Goal: Task Accomplishment & Management: Manage account settings

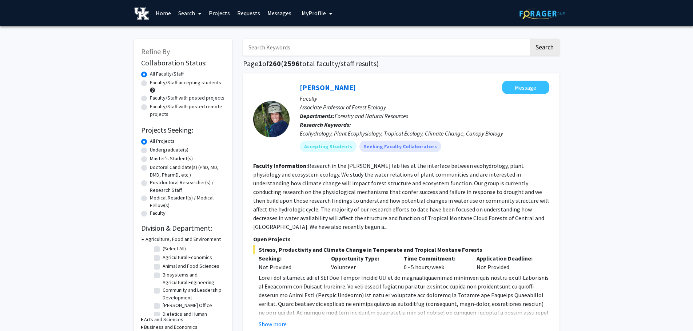
click at [317, 16] on span "My Profile" at bounding box center [313, 12] width 24 height 7
click at [332, 46] on span "View Profile" at bounding box center [347, 42] width 44 height 8
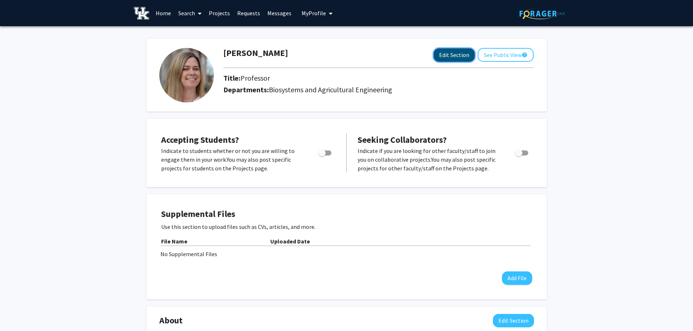
click at [456, 54] on button "Edit Section" at bounding box center [453, 54] width 41 height 13
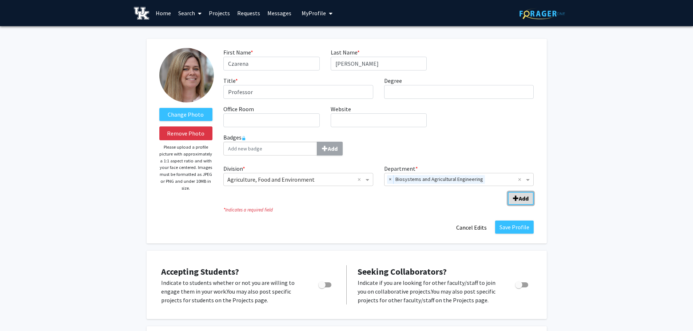
click at [525, 199] on b "Add" at bounding box center [524, 198] width 10 height 7
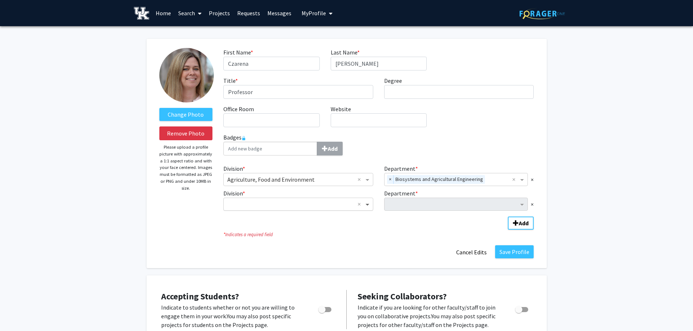
click at [368, 205] on span "Division" at bounding box center [368, 204] width 9 height 9
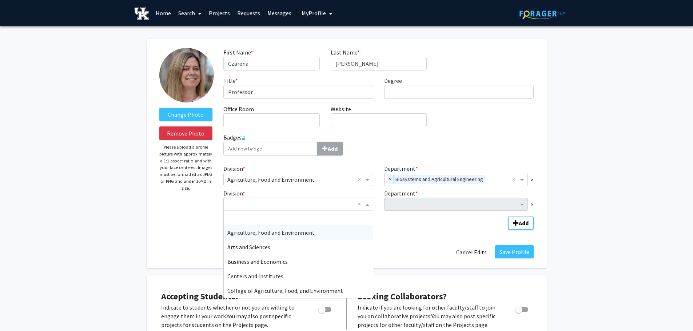
click at [302, 234] on span "Agriculture, Food and Environment" at bounding box center [270, 232] width 87 height 7
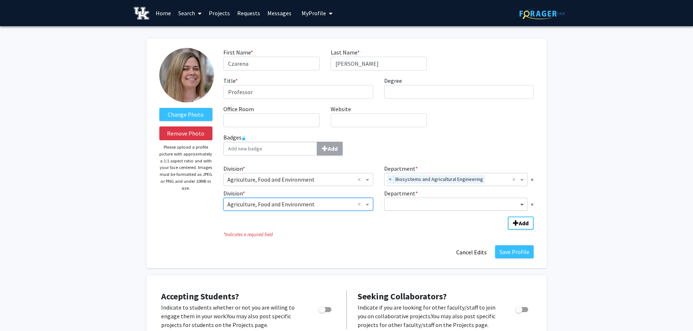
click at [521, 205] on span "Department" at bounding box center [522, 204] width 9 height 9
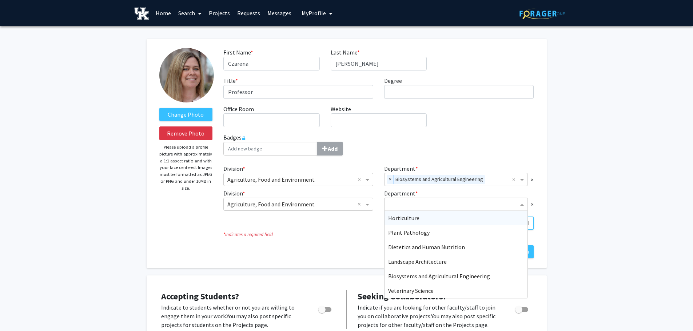
click at [431, 220] on div "Horticulture" at bounding box center [455, 218] width 143 height 15
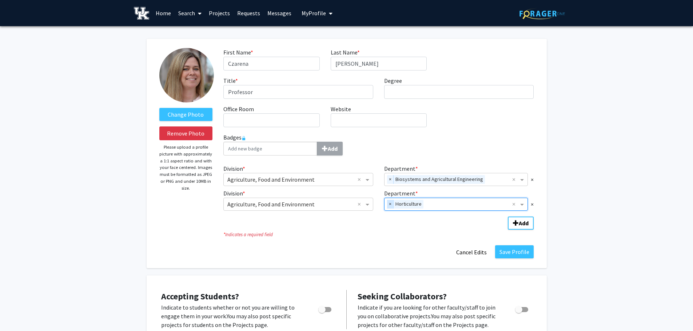
click at [391, 204] on span "×" at bounding box center [390, 204] width 7 height 9
click at [522, 205] on span "Department" at bounding box center [522, 204] width 9 height 9
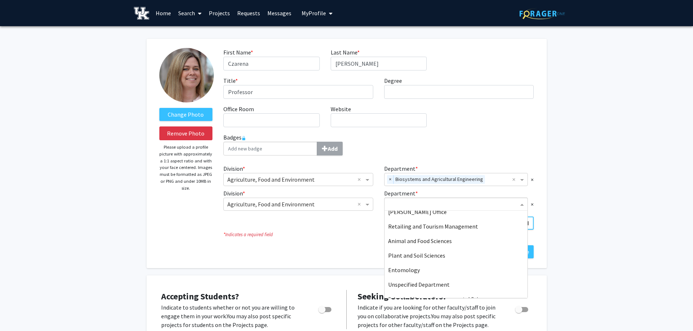
scroll to position [160, 0]
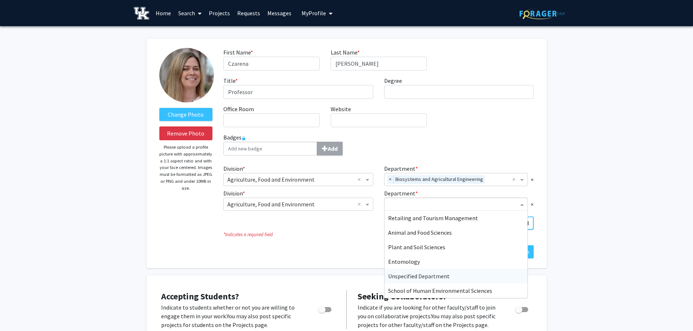
click at [419, 275] on span "Unspecified Department" at bounding box center [418, 276] width 61 height 7
click at [521, 204] on span "Department" at bounding box center [522, 204] width 9 height 9
drag, startPoint x: 528, startPoint y: 223, endPoint x: 530, endPoint y: 271, distance: 47.7
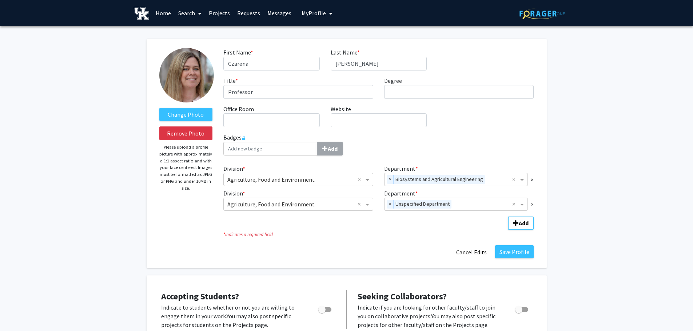
click at [333, 234] on icon "* Indicates a required field" at bounding box center [378, 234] width 310 height 7
click at [517, 224] on span "Add Division/Department" at bounding box center [516, 223] width 6 height 6
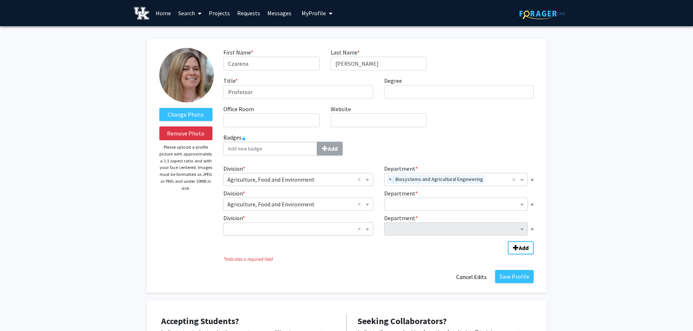
click at [333, 224] on div "× ×" at bounding box center [298, 229] width 150 height 13
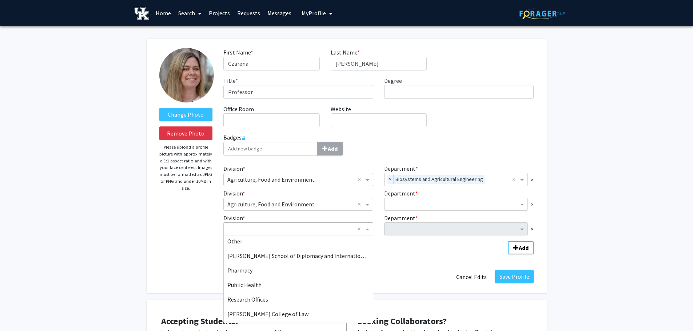
scroll to position [446, 0]
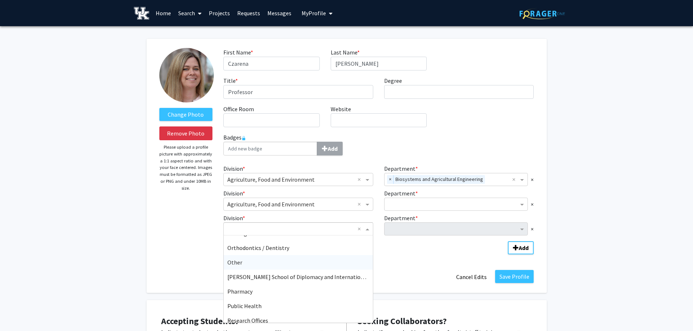
click at [257, 263] on div "Other" at bounding box center [298, 262] width 149 height 15
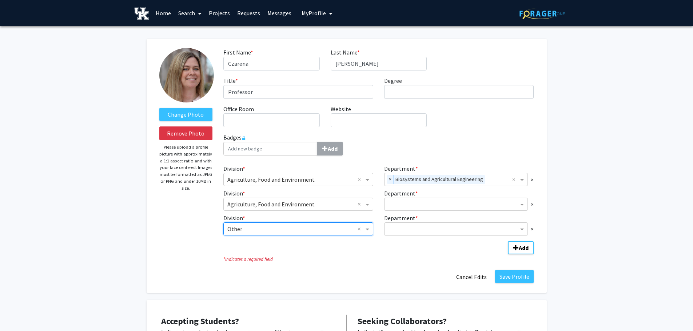
click at [483, 227] on input "Department" at bounding box center [453, 229] width 131 height 9
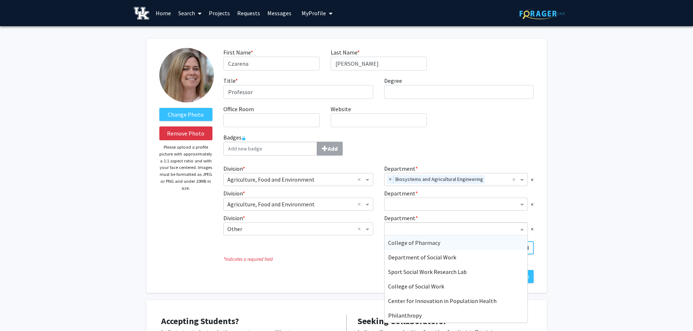
scroll to position [15, 0]
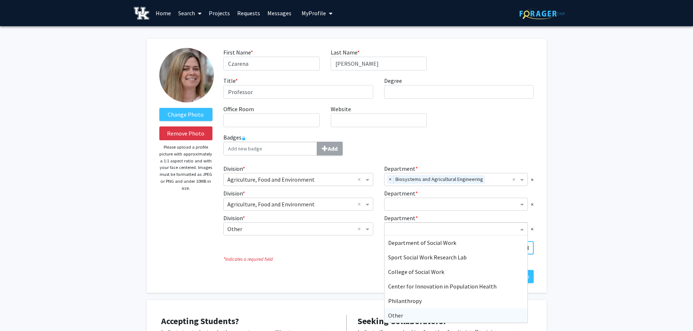
click at [409, 317] on div "Other" at bounding box center [455, 315] width 143 height 15
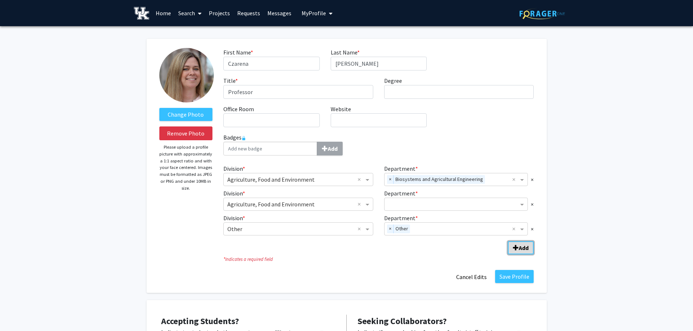
click at [519, 247] on b "Add" at bounding box center [524, 247] width 10 height 7
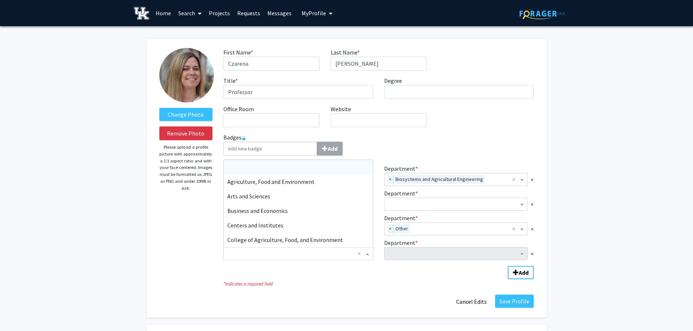
click at [330, 256] on input "Division" at bounding box center [290, 253] width 127 height 9
click at [297, 186] on div "Agriculture, Food and Environment" at bounding box center [298, 182] width 149 height 15
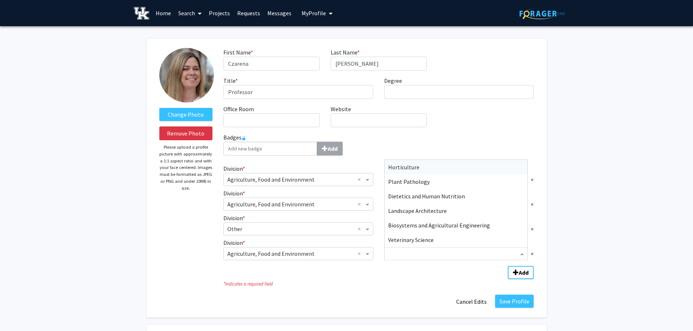
click at [441, 255] on input "Department" at bounding box center [453, 254] width 131 height 9
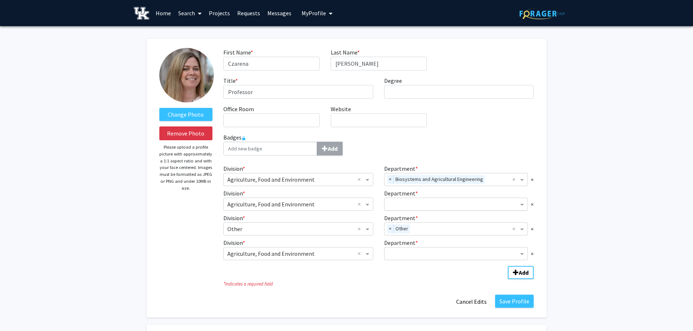
click at [471, 201] on input "Department" at bounding box center [453, 204] width 131 height 9
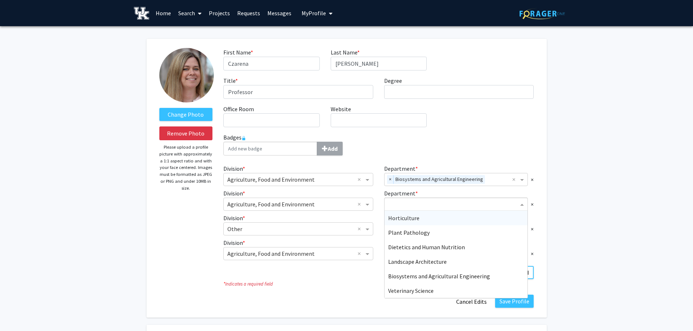
click at [419, 203] on input "Department" at bounding box center [453, 204] width 131 height 9
paste input "[PERSON_NAME] Institute for KY Spirits"
type input "[PERSON_NAME] Institute for KY Spirits"
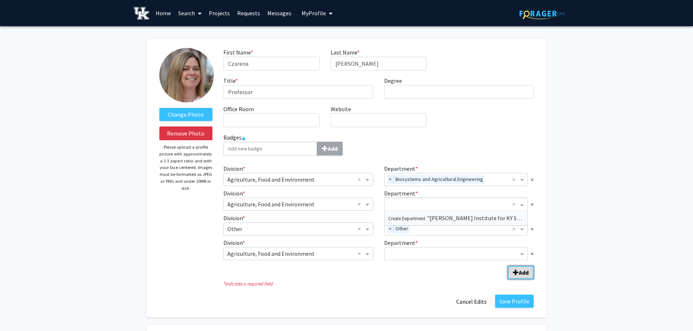
click at [523, 271] on b "Add" at bounding box center [524, 272] width 10 height 7
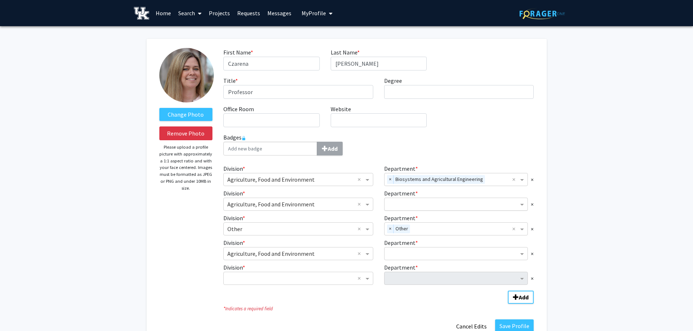
click at [416, 204] on input "Department" at bounding box center [453, 204] width 131 height 9
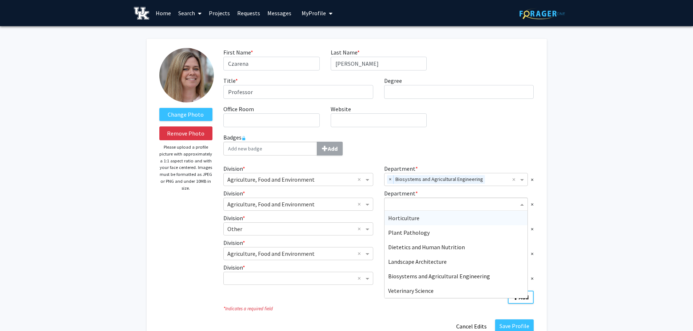
paste input "[PERSON_NAME] Institute for KY Spirits"
type input "[PERSON_NAME] Institute for KY Spirits"
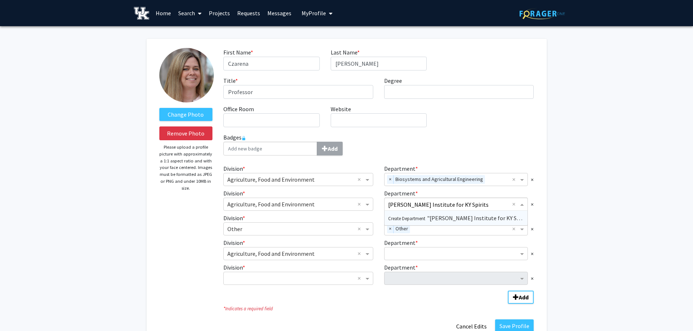
click at [453, 216] on span "Create Department "[PERSON_NAME] Institute for KY Spirits"" at bounding box center [460, 218] width 144 height 7
click at [533, 229] on span "×" at bounding box center [532, 229] width 3 height 9
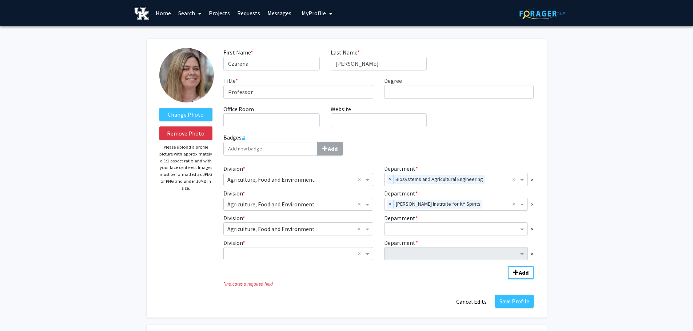
click at [533, 229] on span "×" at bounding box center [532, 229] width 3 height 9
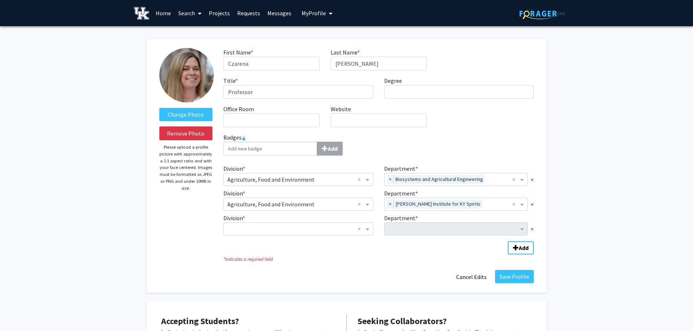
click at [533, 229] on span "×" at bounding box center [532, 229] width 3 height 9
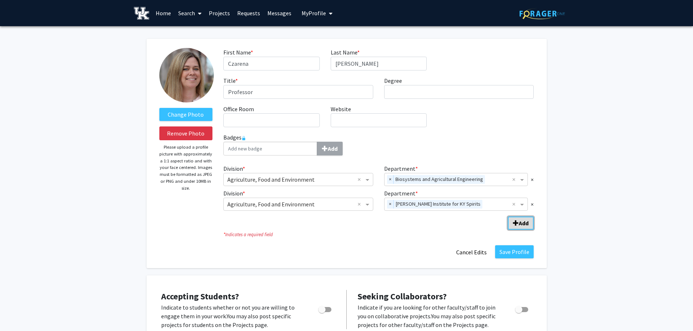
click at [525, 226] on b "Add" at bounding box center [524, 223] width 10 height 7
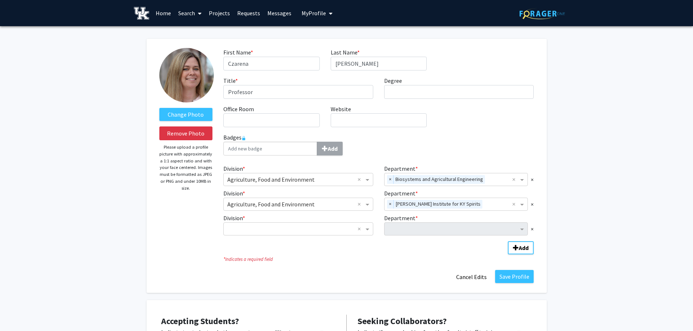
click at [534, 228] on div "Department * ×" at bounding box center [459, 225] width 161 height 22
click at [531, 230] on span "×" at bounding box center [532, 229] width 3 height 9
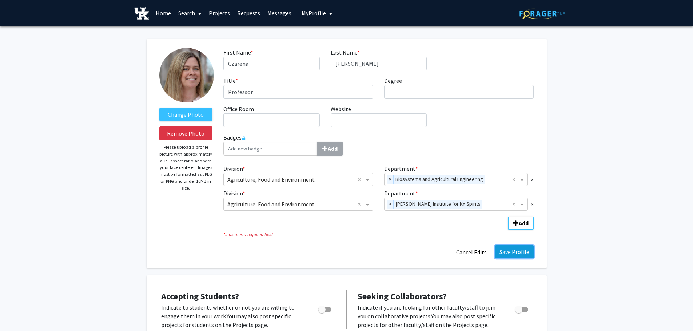
click at [502, 252] on button "Save Profile" at bounding box center [514, 251] width 39 height 13
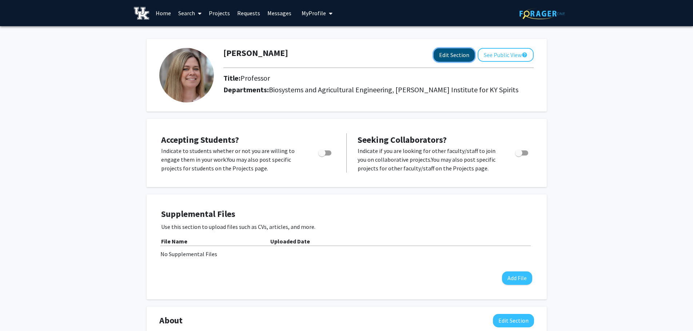
click at [452, 55] on button "Edit Section" at bounding box center [453, 54] width 41 height 13
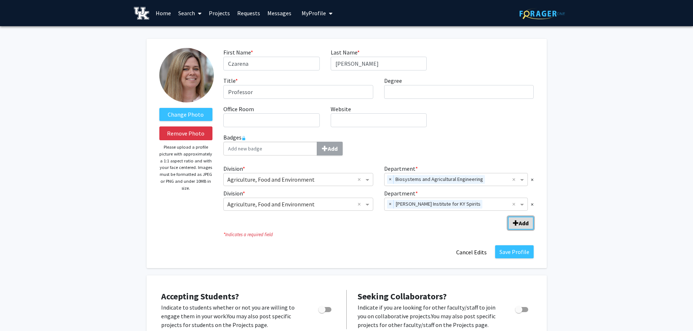
click at [519, 224] on b "Add" at bounding box center [524, 223] width 10 height 7
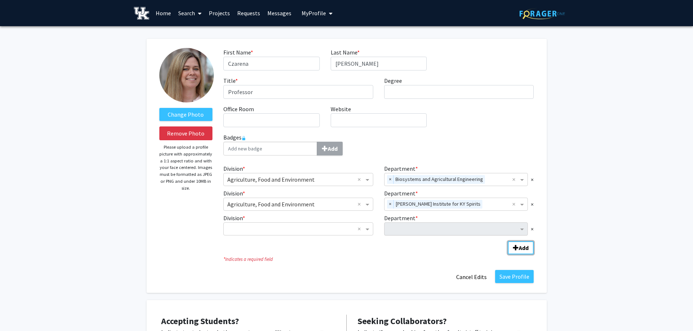
click at [445, 225] on div "Department" at bounding box center [451, 229] width 134 height 12
click at [322, 228] on input "Division" at bounding box center [290, 229] width 127 height 9
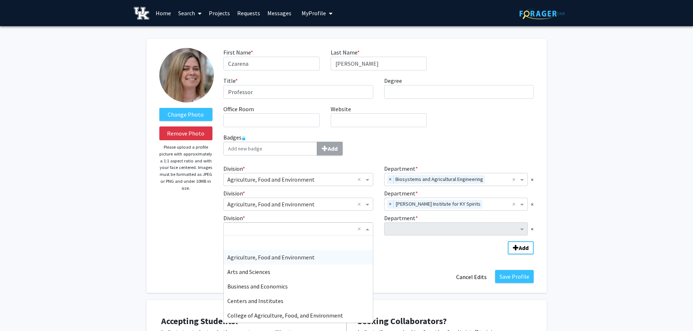
click at [279, 259] on span "Agriculture, Food and Environment" at bounding box center [270, 257] width 87 height 7
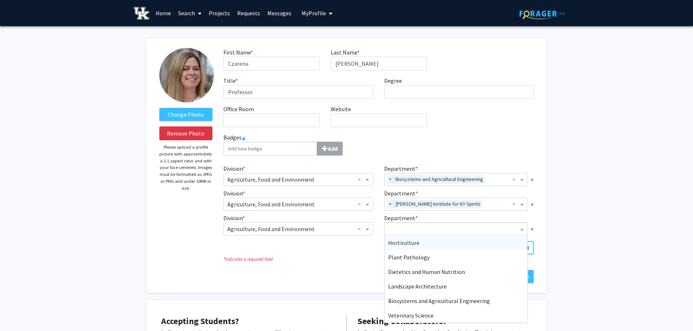
click at [398, 229] on input "Department" at bounding box center [453, 229] width 131 height 9
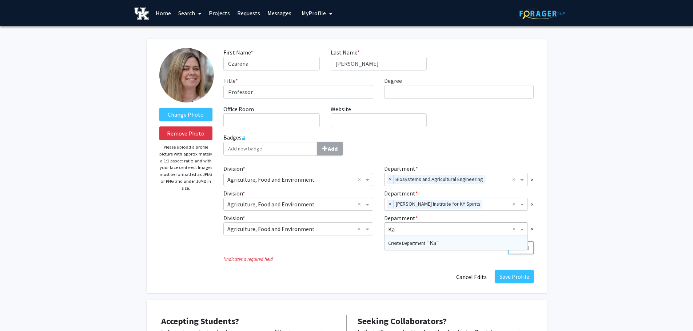
type input "K"
type input "J"
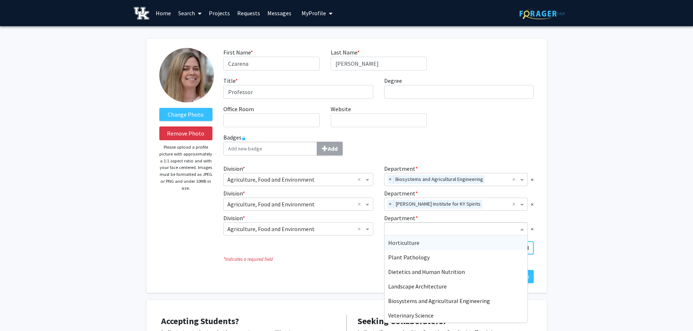
paste input "[PERSON_NAME] Institute for KY Spirits"
type input "[PERSON_NAME] Institute for KY Spirits"
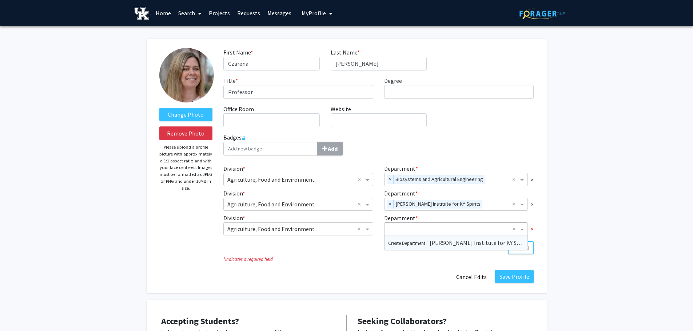
click at [533, 230] on span "×" at bounding box center [532, 229] width 3 height 9
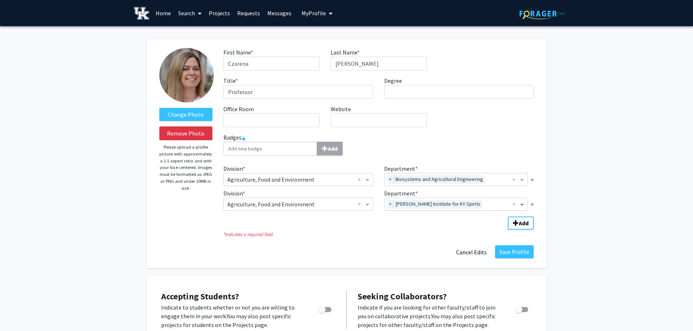
click at [523, 204] on span "Department" at bounding box center [522, 204] width 9 height 9
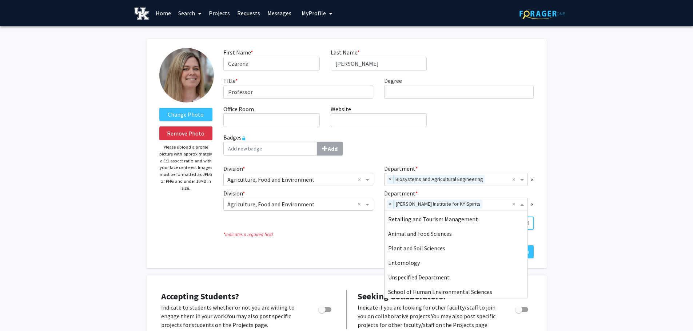
scroll to position [160, 0]
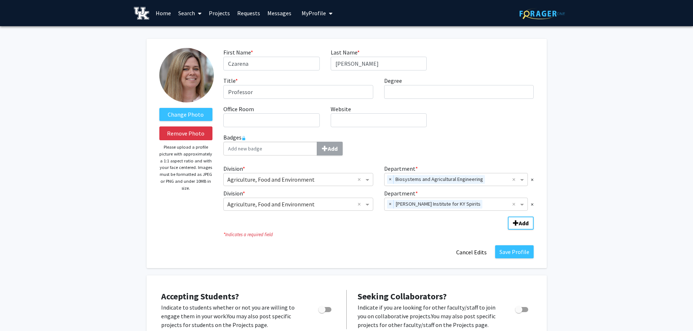
click at [244, 137] on icon at bounding box center [243, 138] width 4 height 4
click at [507, 254] on button "Save Profile" at bounding box center [514, 251] width 39 height 13
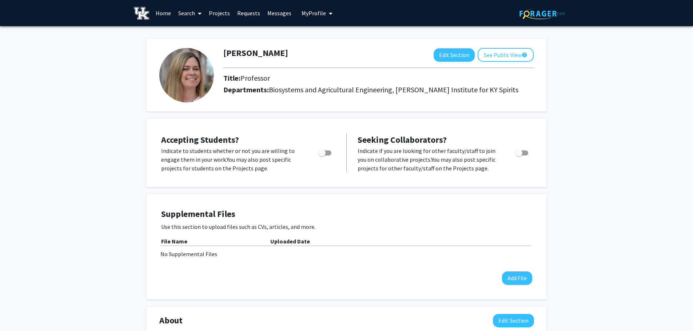
click at [191, 15] on link "Search" at bounding box center [190, 12] width 31 height 25
click at [196, 32] on span "Faculty/Staff" at bounding box center [201, 33] width 53 height 15
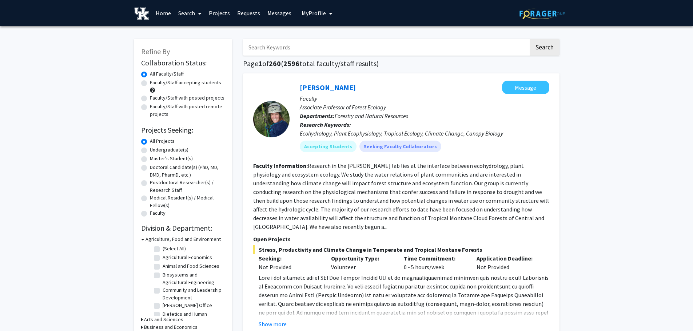
click at [285, 45] on input "Search Keywords" at bounding box center [385, 47] width 285 height 17
type input "spirits"
click at [529, 39] on button "Search" at bounding box center [544, 47] width 30 height 17
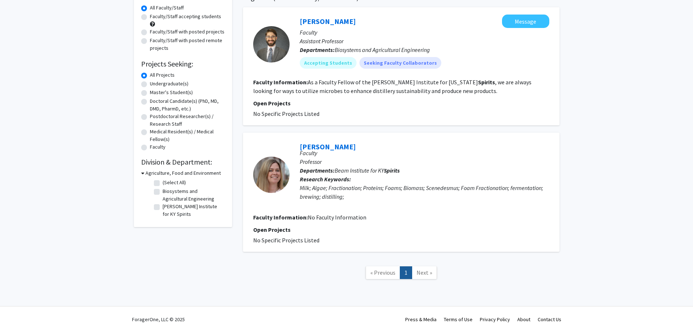
scroll to position [67, 0]
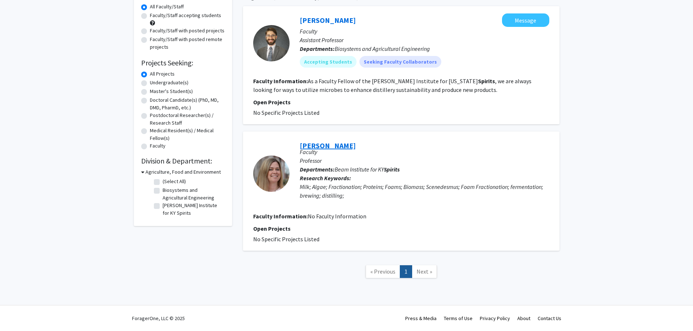
click at [340, 146] on link "[PERSON_NAME]" at bounding box center [328, 145] width 56 height 9
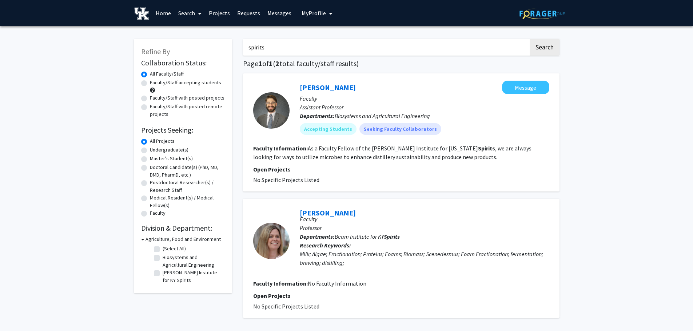
click at [311, 11] on span "My Profile" at bounding box center [313, 12] width 24 height 7
click at [325, 38] on span "[PERSON_NAME]" at bounding box center [347, 34] width 44 height 8
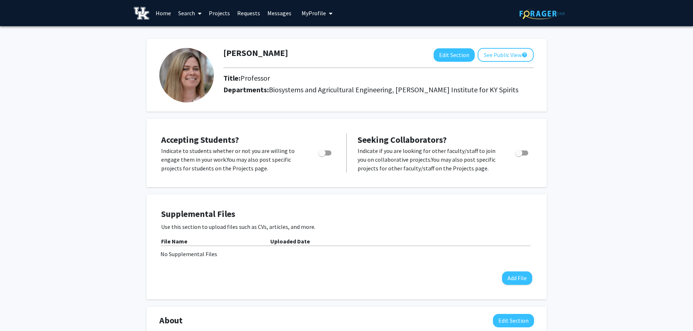
click at [224, 12] on link "Projects" at bounding box center [219, 12] width 28 height 25
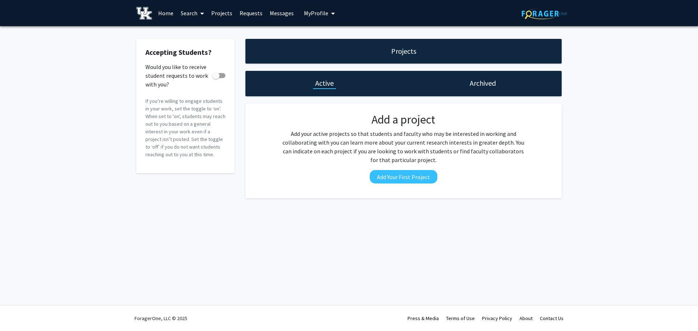
click at [199, 12] on span at bounding box center [200, 13] width 7 height 25
click at [204, 32] on span "Faculty/Staff" at bounding box center [203, 33] width 53 height 15
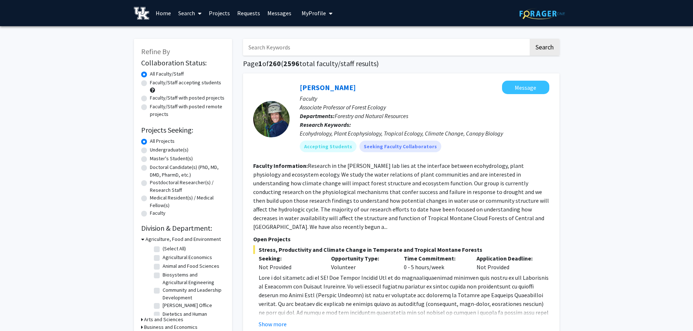
click at [325, 46] on input "Search Keywords" at bounding box center [385, 47] width 285 height 17
click at [529, 39] on button "Search" at bounding box center [544, 47] width 30 height 17
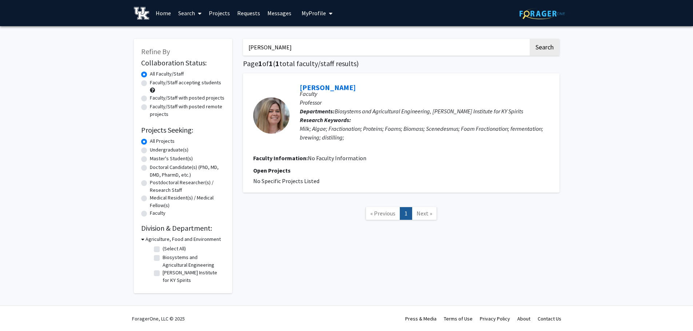
drag, startPoint x: 273, startPoint y: 48, endPoint x: 243, endPoint y: 49, distance: 30.2
click at [243, 49] on input "[PERSON_NAME]" at bounding box center [385, 47] width 285 height 17
type input "spirits"
click at [529, 39] on button "Search" at bounding box center [544, 47] width 30 height 17
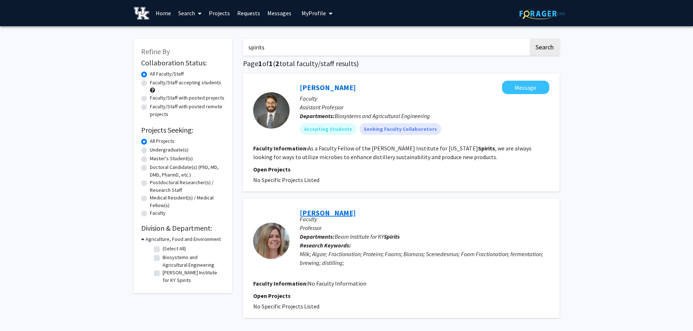
click at [338, 215] on link "[PERSON_NAME]" at bounding box center [328, 212] width 56 height 9
drag, startPoint x: 269, startPoint y: 48, endPoint x: 237, endPoint y: 48, distance: 32.7
click at [237, 48] on div "Refine By Collaboration Status: Collaboration Status All Faculty/Staff Collabor…" at bounding box center [346, 196] width 436 height 329
paste input "[PERSON_NAME] Institute for KY S"
type input "[PERSON_NAME] Institute for KY Spirits"
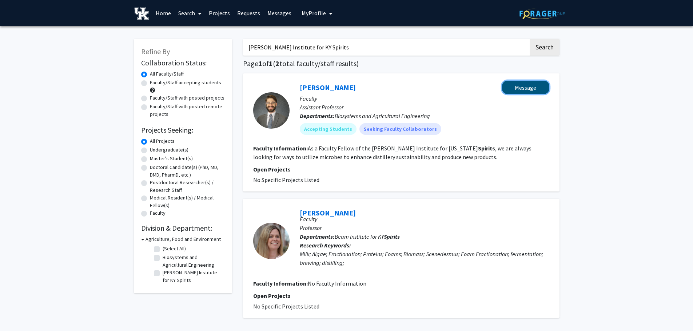
click at [533, 89] on button "Message" at bounding box center [525, 87] width 47 height 13
drag, startPoint x: 280, startPoint y: 47, endPoint x: 224, endPoint y: 47, distance: 55.6
click at [224, 47] on div "Refine By Collaboration Status: Collaboration Status All Faculty/Staff Collabor…" at bounding box center [346, 196] width 436 height 329
paste input "[PERSON_NAME] Institute for KY S"
click at [547, 46] on button "Search" at bounding box center [544, 47] width 30 height 17
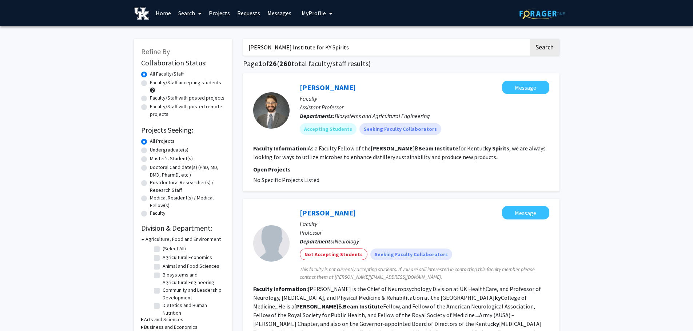
drag, startPoint x: 271, startPoint y: 48, endPoint x: 247, endPoint y: 48, distance: 24.4
click at [247, 48] on input "[PERSON_NAME] Institute for KY Spirits" at bounding box center [385, 47] width 285 height 17
drag, startPoint x: 316, startPoint y: 48, endPoint x: 283, endPoint y: 52, distance: 32.9
click at [283, 52] on input "Beam Institute for KY Spirits" at bounding box center [385, 47] width 285 height 17
type input "Beam Institute"
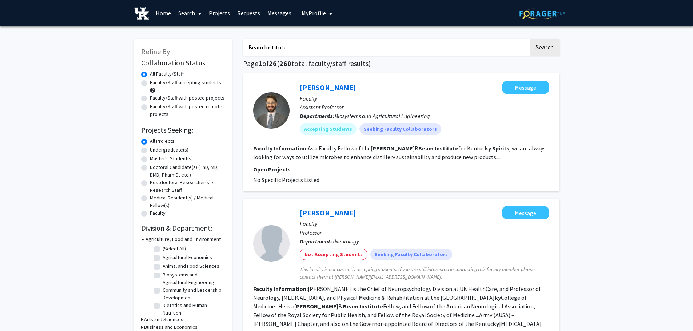
click at [529, 39] on button "Search" at bounding box center [544, 47] width 30 height 17
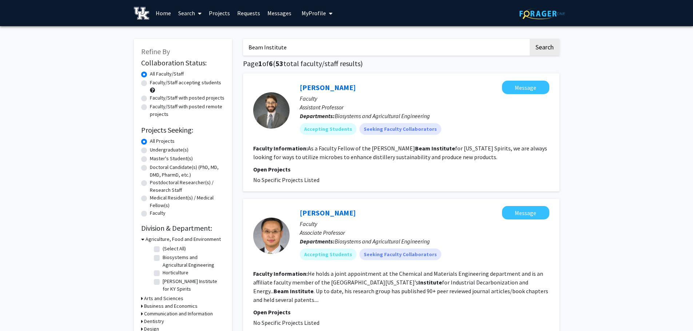
click at [150, 76] on label "All Faculty/Staff" at bounding box center [167, 74] width 34 height 8
click at [150, 75] on input "All Faculty/Staff" at bounding box center [152, 72] width 5 height 5
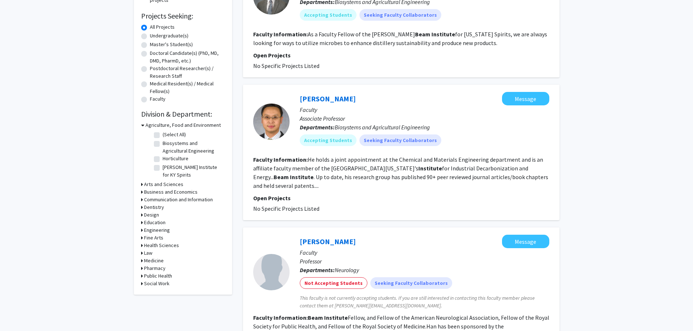
scroll to position [145, 0]
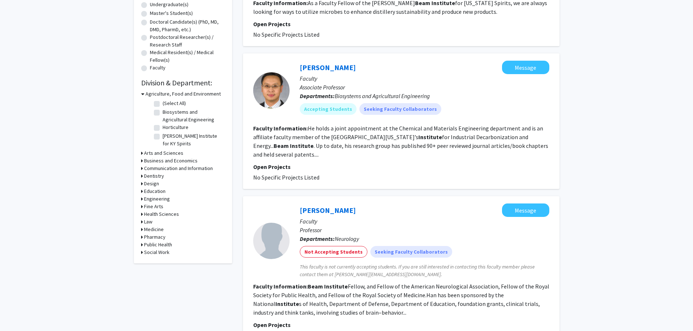
click at [163, 136] on label "[PERSON_NAME] Institute for KY Spirits" at bounding box center [193, 139] width 60 height 15
click at [163, 136] on input "[PERSON_NAME] Institute for KY Spirits" at bounding box center [165, 134] width 5 height 5
checkbox input "true"
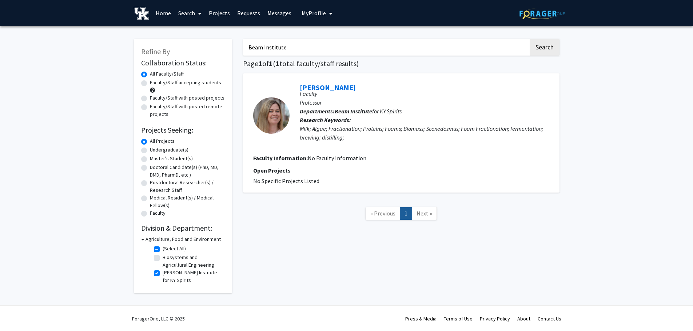
click at [141, 240] on icon at bounding box center [142, 240] width 3 height 8
click at [141, 240] on div "Refine By Collaboration Status: Collaboration Status All Faculty/Staff Collabor…" at bounding box center [185, 145] width 98 height 212
click at [143, 240] on div "Refine By Collaboration Status: Collaboration Status All Faculty/Staff Collabor…" at bounding box center [185, 145] width 98 height 212
click at [147, 240] on h3 "Agriculture, Food and Environment" at bounding box center [184, 240] width 75 height 8
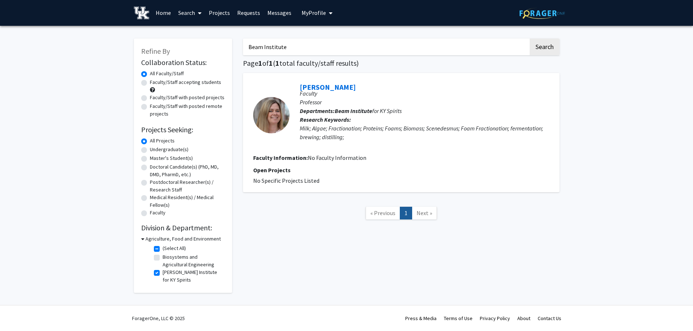
click at [196, 13] on span at bounding box center [198, 12] width 7 height 25
click at [198, 33] on span "Faculty/Staff" at bounding box center [201, 33] width 53 height 15
checkbox input "false"
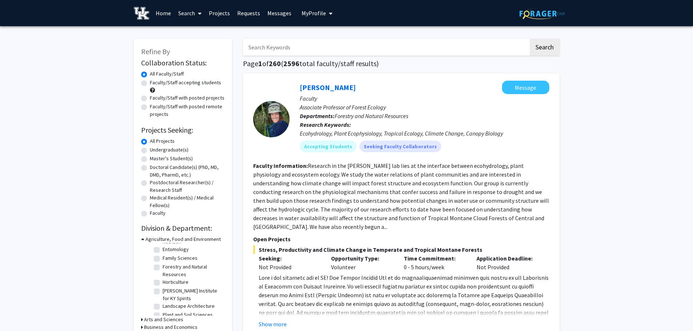
scroll to position [89, 0]
click at [163, 288] on label "[PERSON_NAME] Institute for KY Spirits" at bounding box center [193, 285] width 60 height 15
click at [163, 283] on input "[PERSON_NAME] Institute for KY Spirits" at bounding box center [165, 280] width 5 height 5
checkbox input "true"
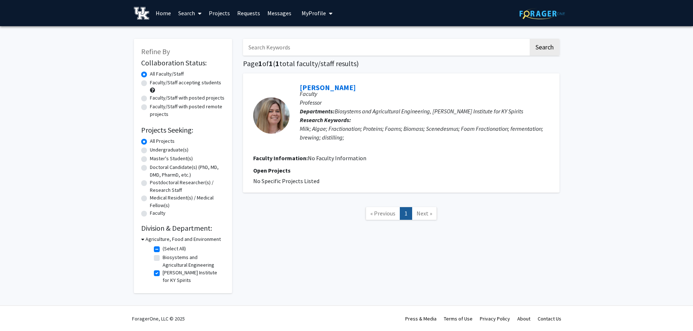
click at [186, 13] on link "Search" at bounding box center [190, 12] width 31 height 25
click at [196, 48] on span "Students" at bounding box center [197, 48] width 44 height 15
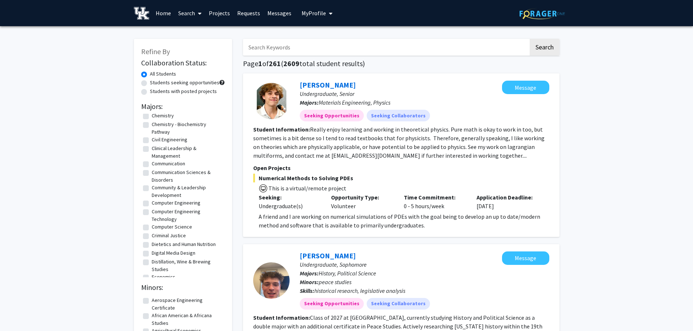
scroll to position [235, 0]
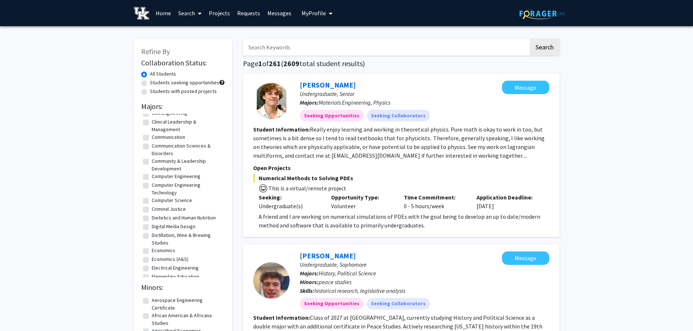
click at [152, 235] on label "Distillation, Wine & Brewing Studies" at bounding box center [187, 239] width 71 height 15
click at [152, 235] on input "Distillation, Wine & Brewing Studies" at bounding box center [154, 234] width 5 height 5
checkbox input "true"
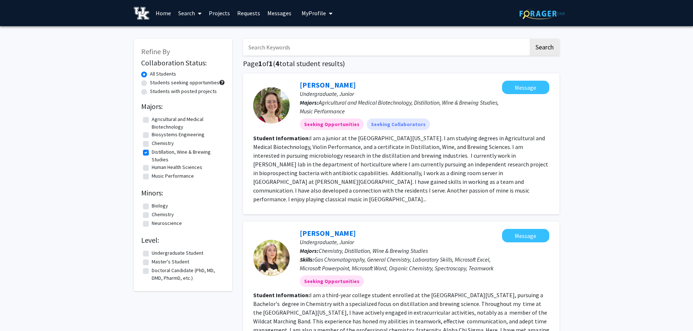
click at [316, 14] on span "My Profile" at bounding box center [313, 12] width 24 height 7
click at [335, 46] on span "View Profile" at bounding box center [347, 42] width 44 height 8
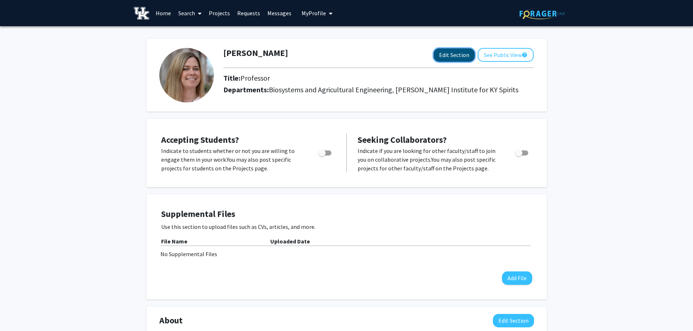
click at [455, 57] on button "Edit Section" at bounding box center [453, 54] width 41 height 13
